Goal: Information Seeking & Learning: Learn about a topic

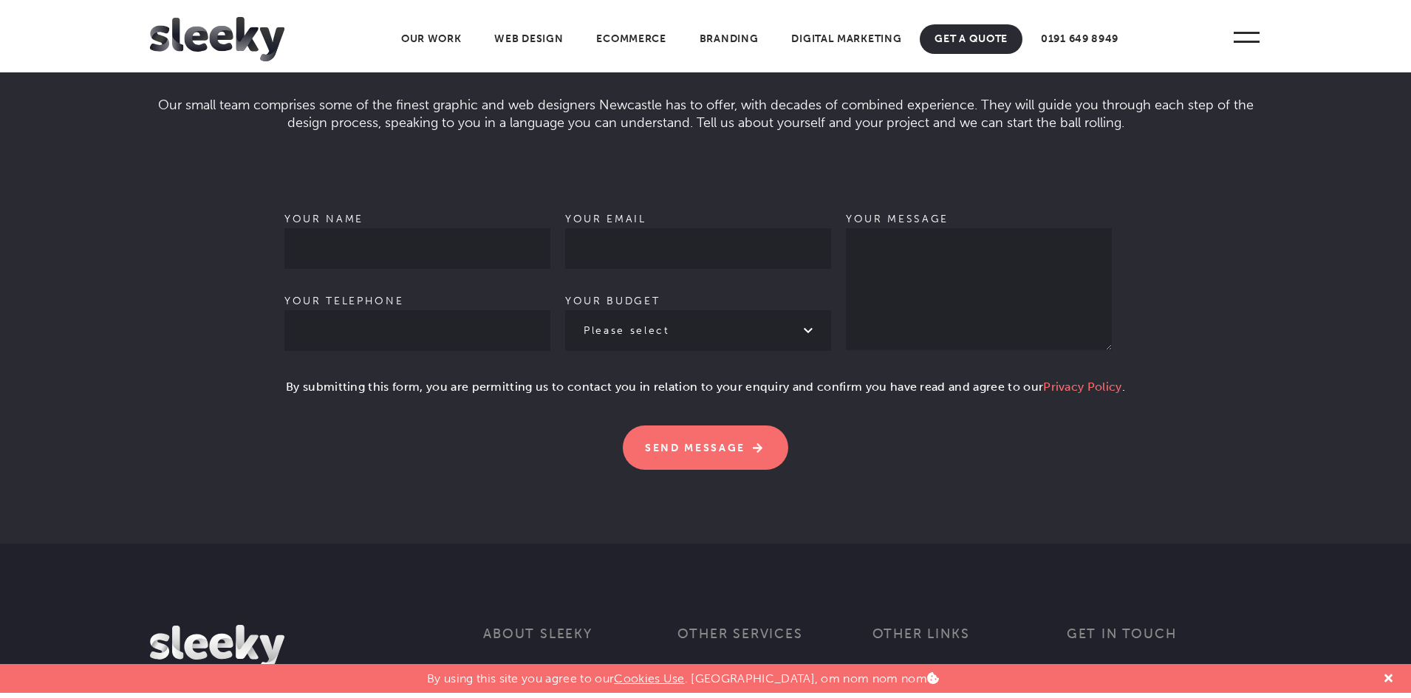
scroll to position [4550, 0]
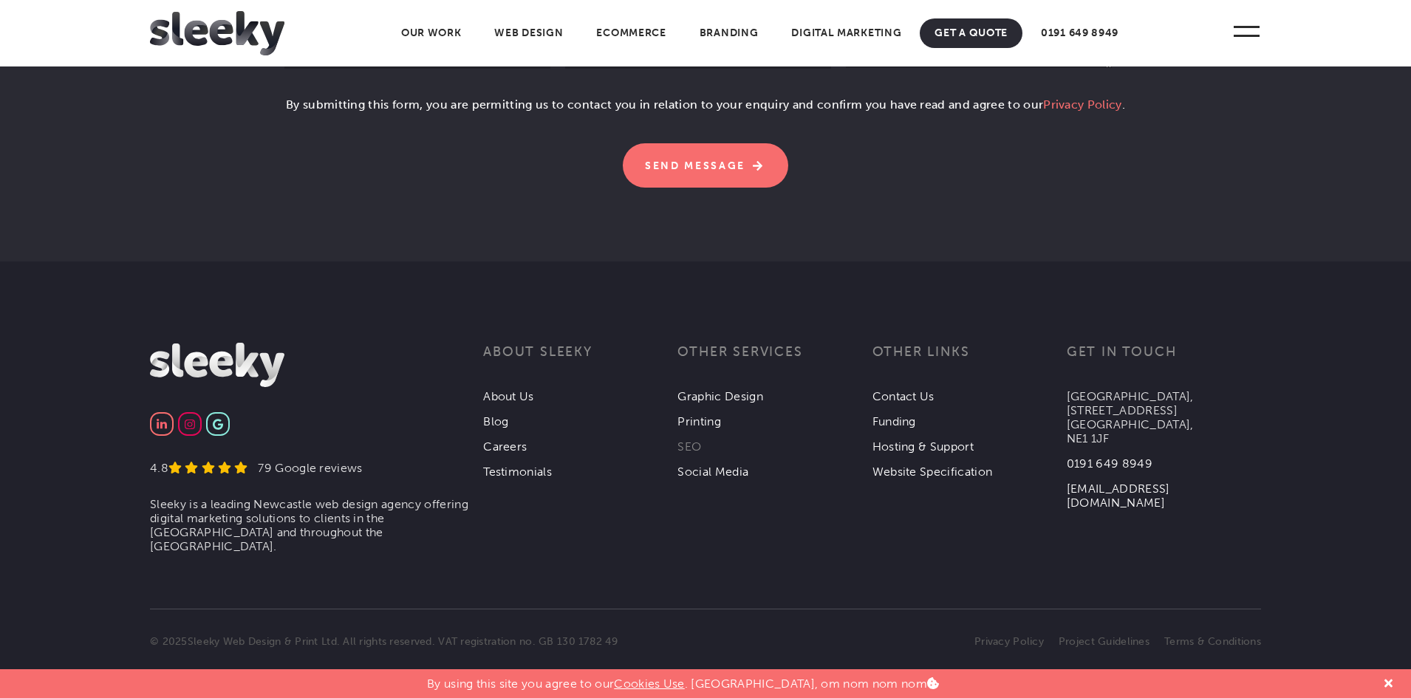
click at [684, 440] on link "SEO" at bounding box center [689, 447] width 24 height 14
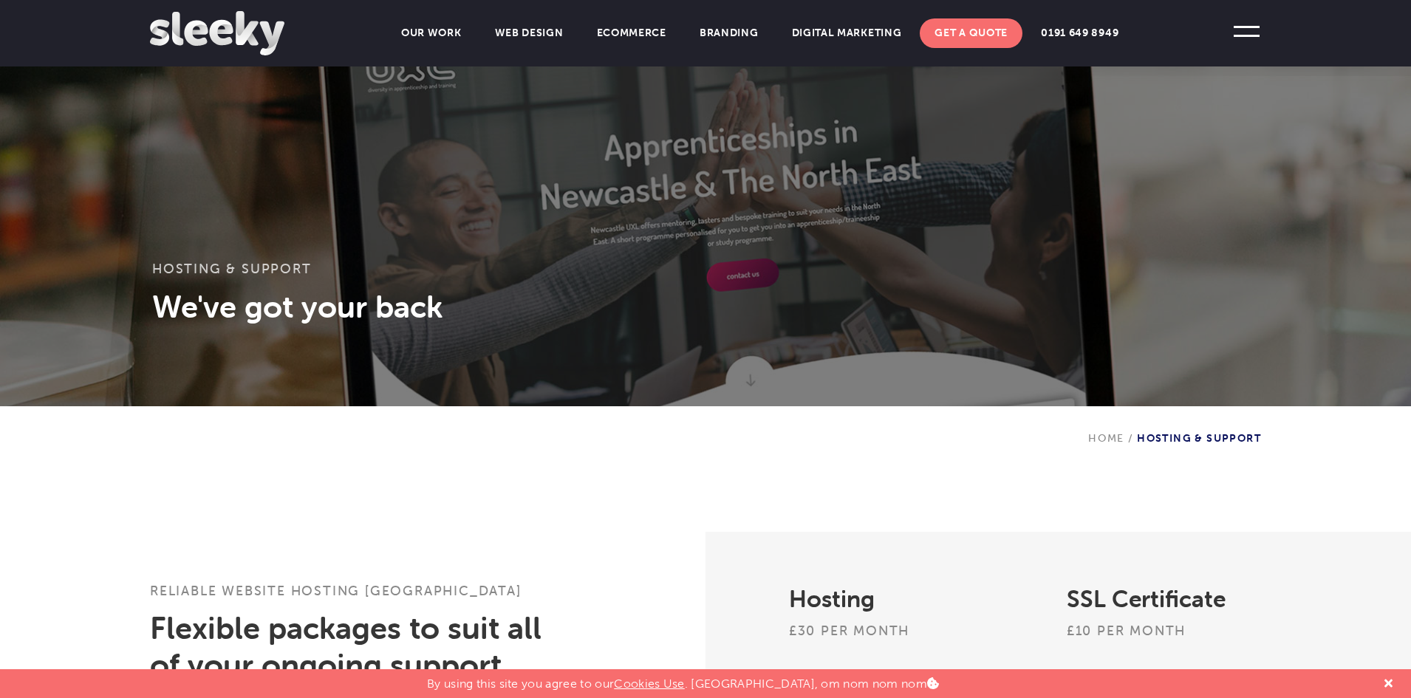
scroll to position [611, 0]
